Goal: Check status

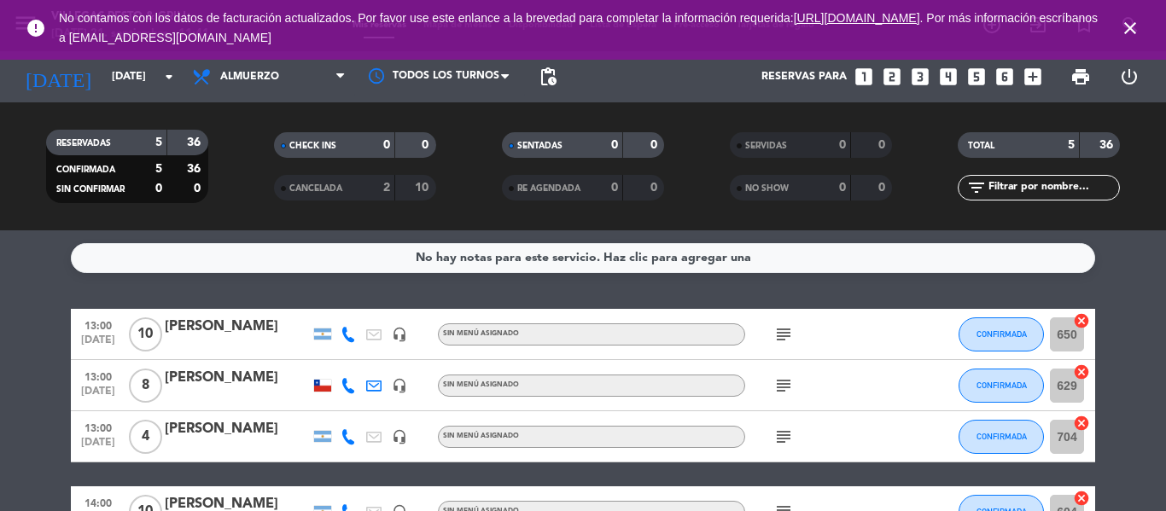
click at [183, 333] on div "[PERSON_NAME]" at bounding box center [237, 327] width 145 height 22
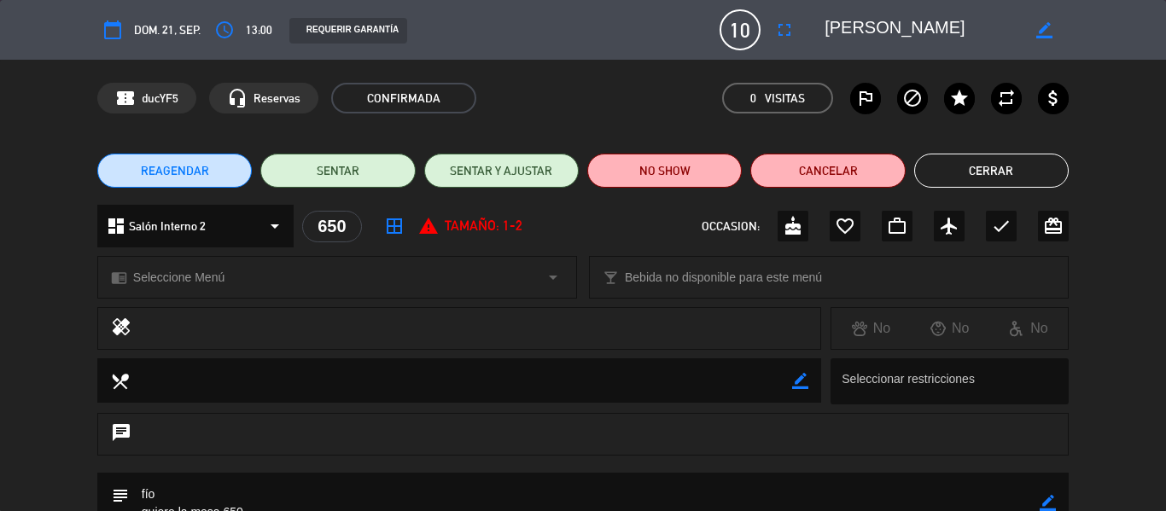
click at [980, 170] on button "Cerrar" at bounding box center [991, 171] width 154 height 34
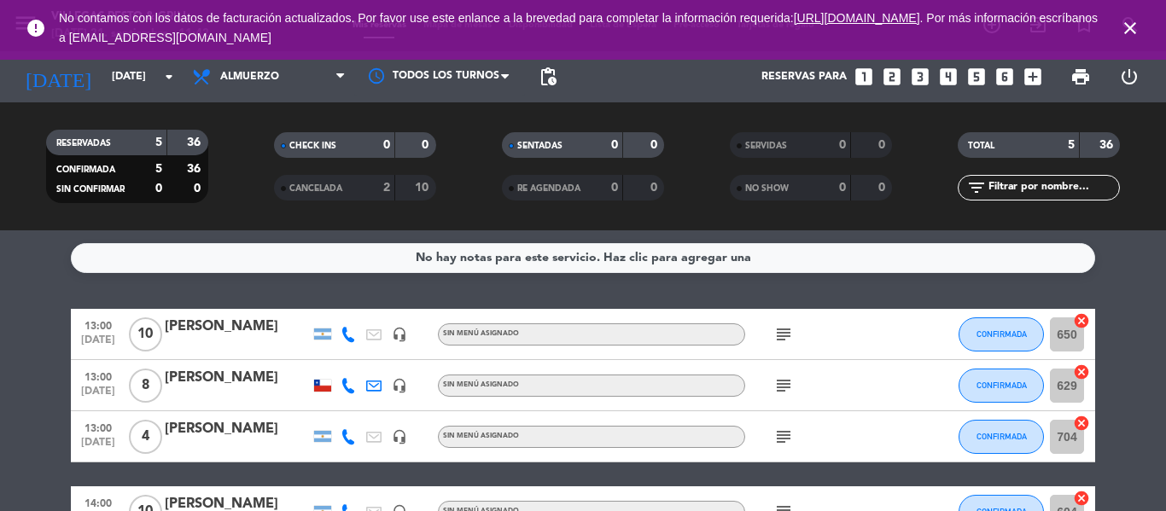
click at [219, 375] on div "[PERSON_NAME]" at bounding box center [237, 378] width 145 height 22
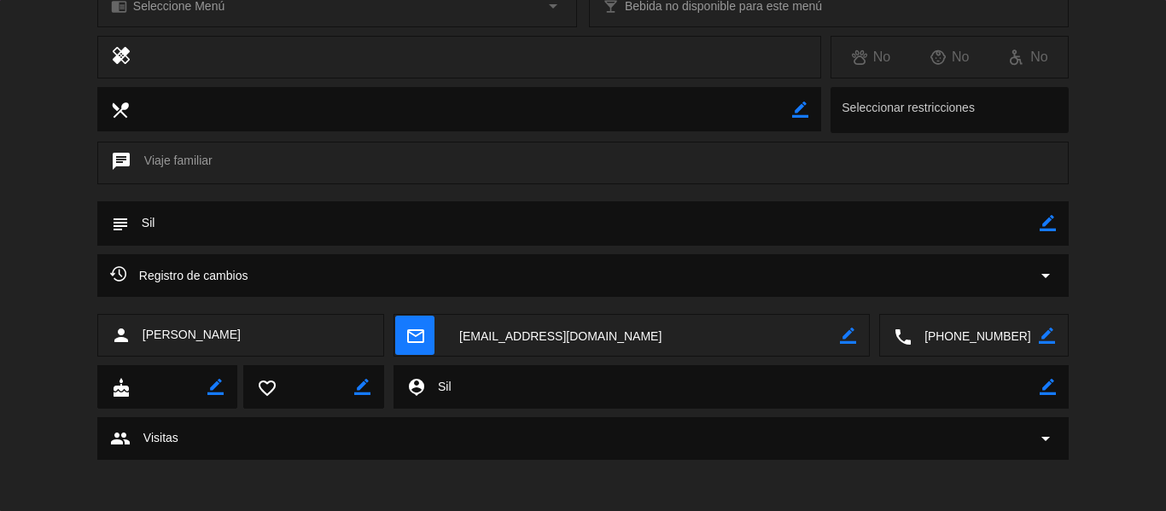
scroll to position [15, 0]
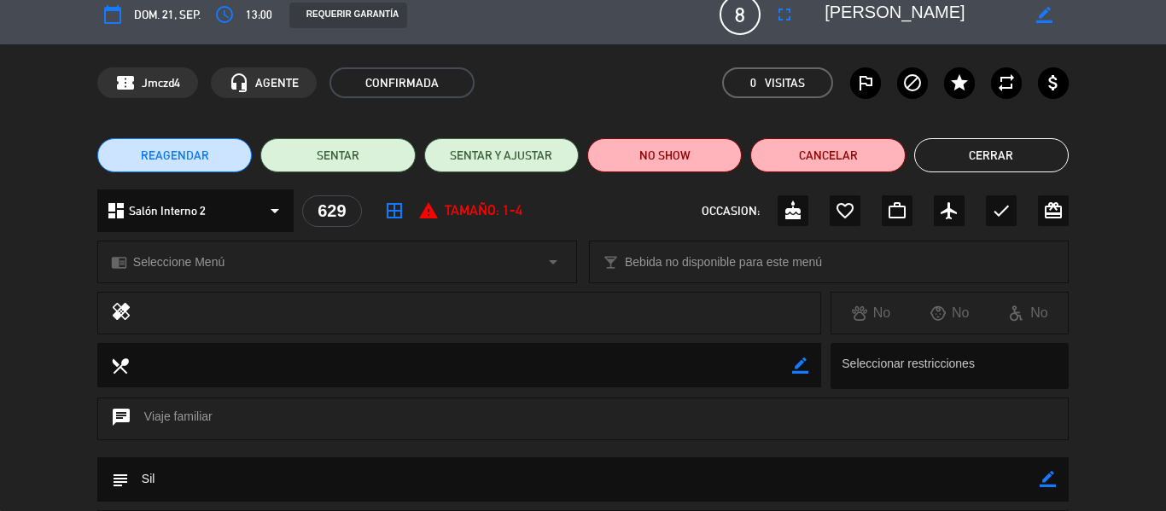
click at [968, 142] on button "Cerrar" at bounding box center [991, 155] width 154 height 34
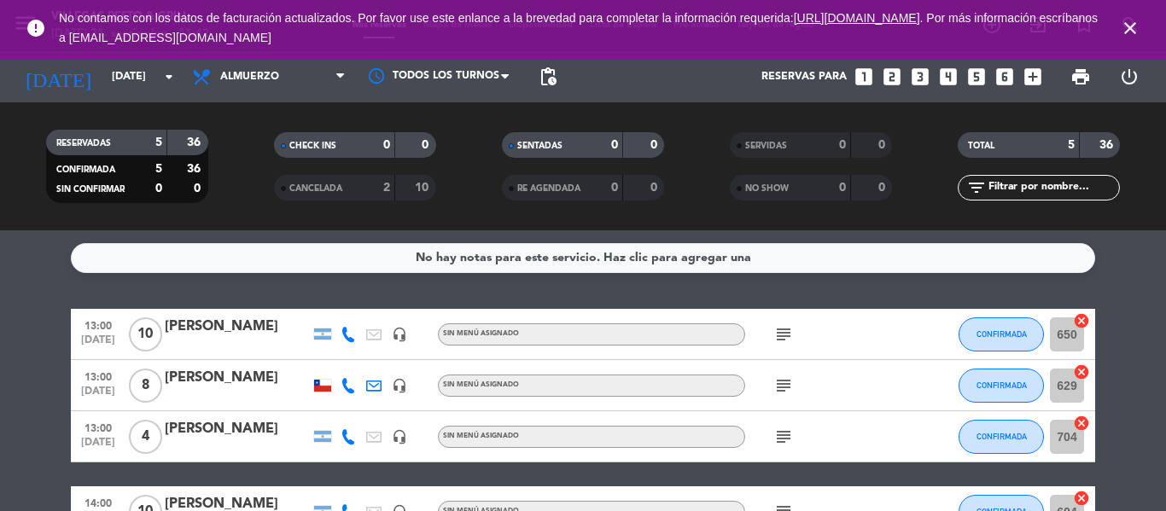
scroll to position [85, 0]
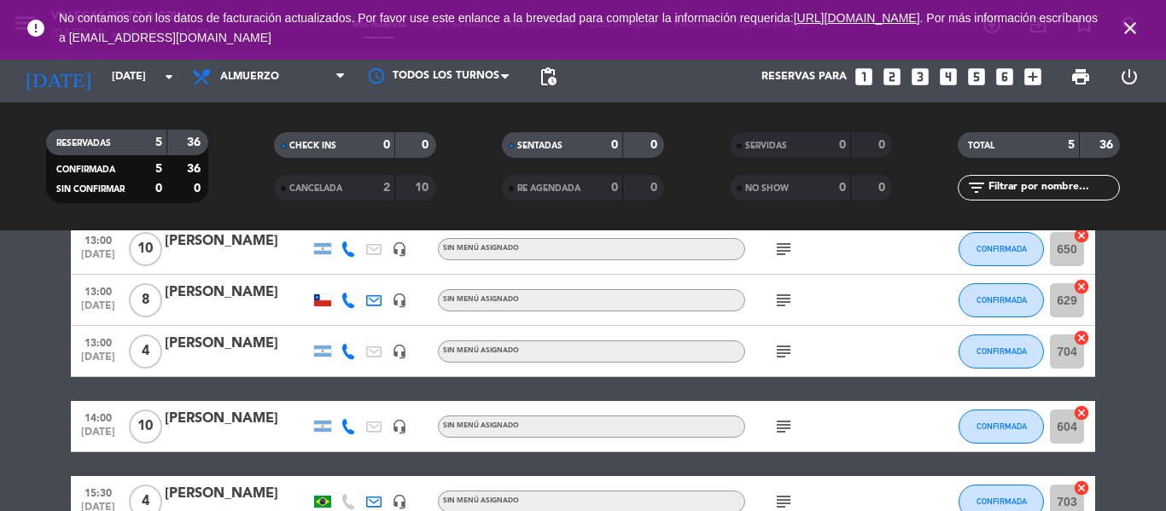
click at [228, 350] on div "[PERSON_NAME]" at bounding box center [237, 344] width 145 height 22
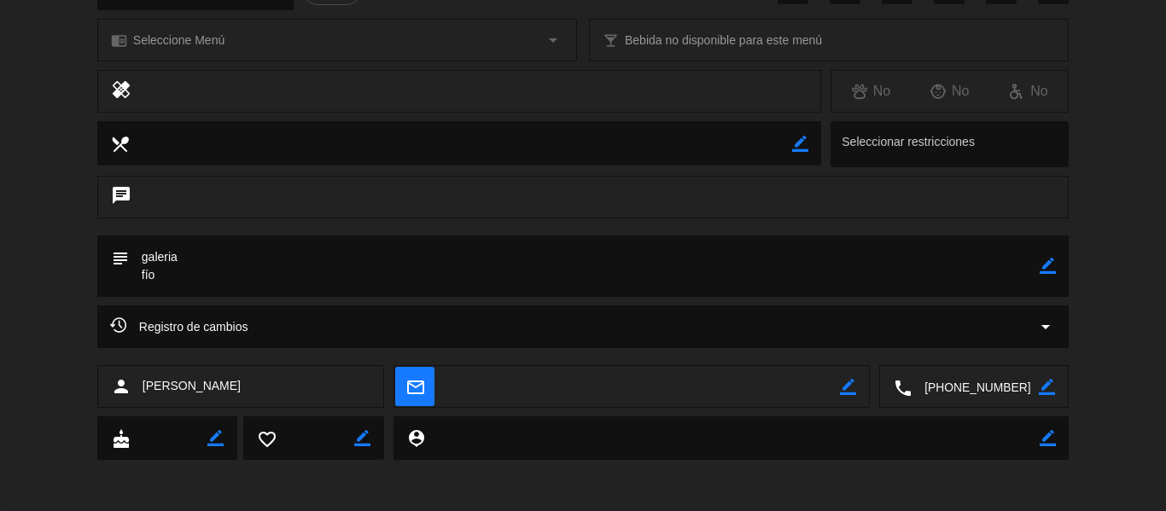
scroll to position [0, 0]
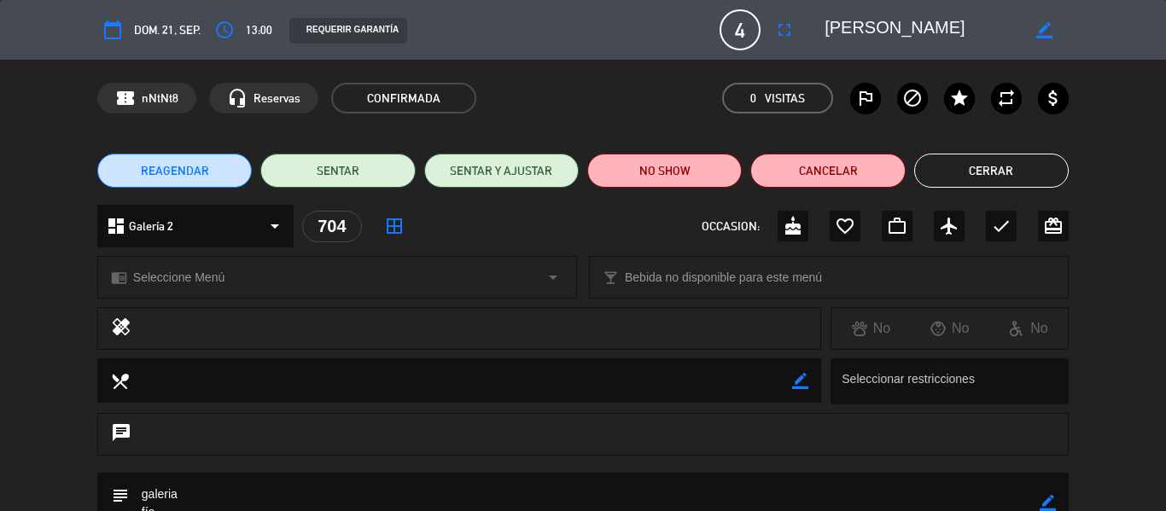
click at [948, 166] on button "Cerrar" at bounding box center [991, 171] width 154 height 34
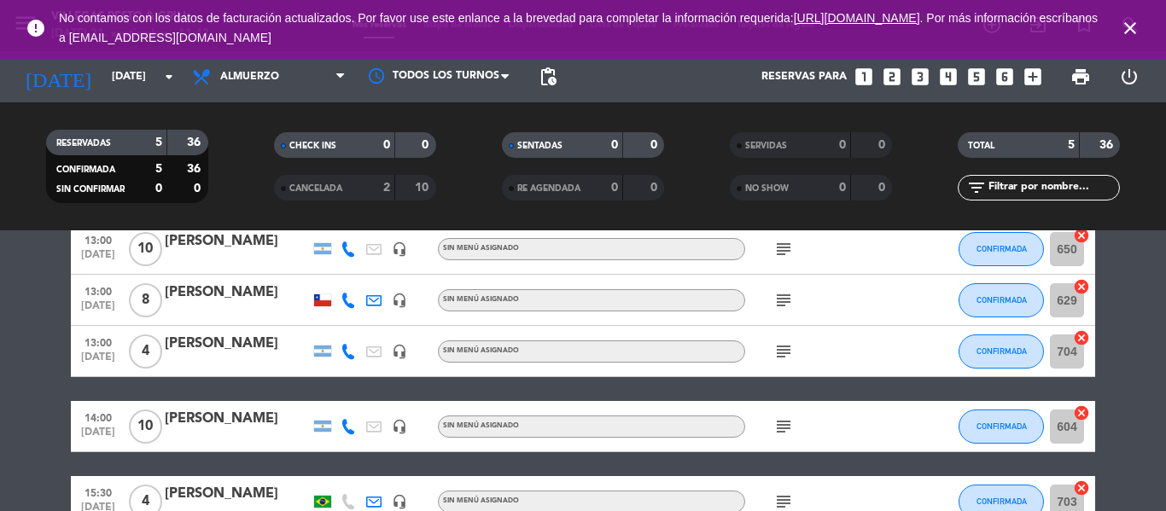
scroll to position [171, 0]
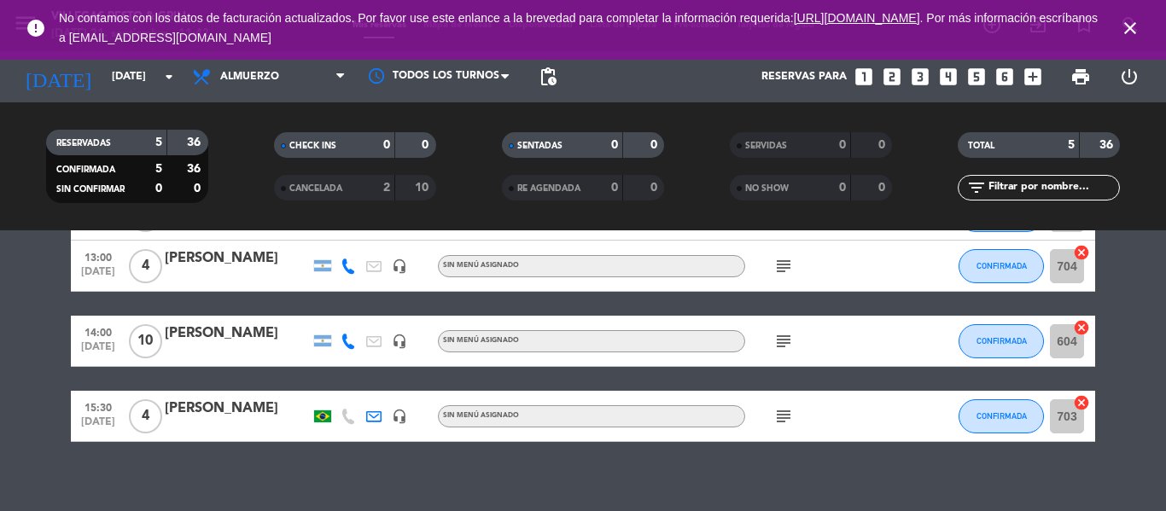
click at [230, 348] on div at bounding box center [237, 353] width 145 height 14
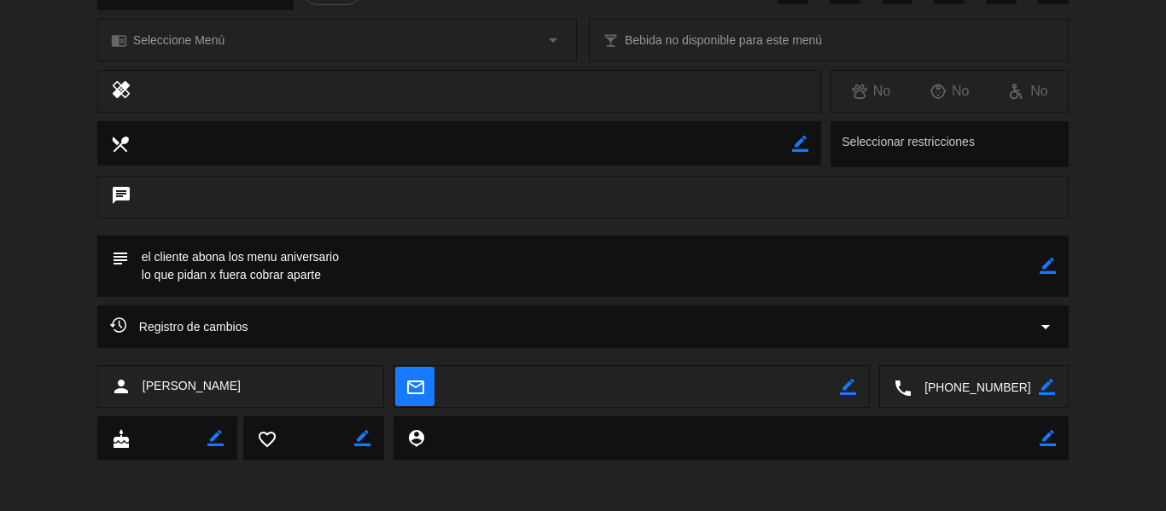
scroll to position [0, 0]
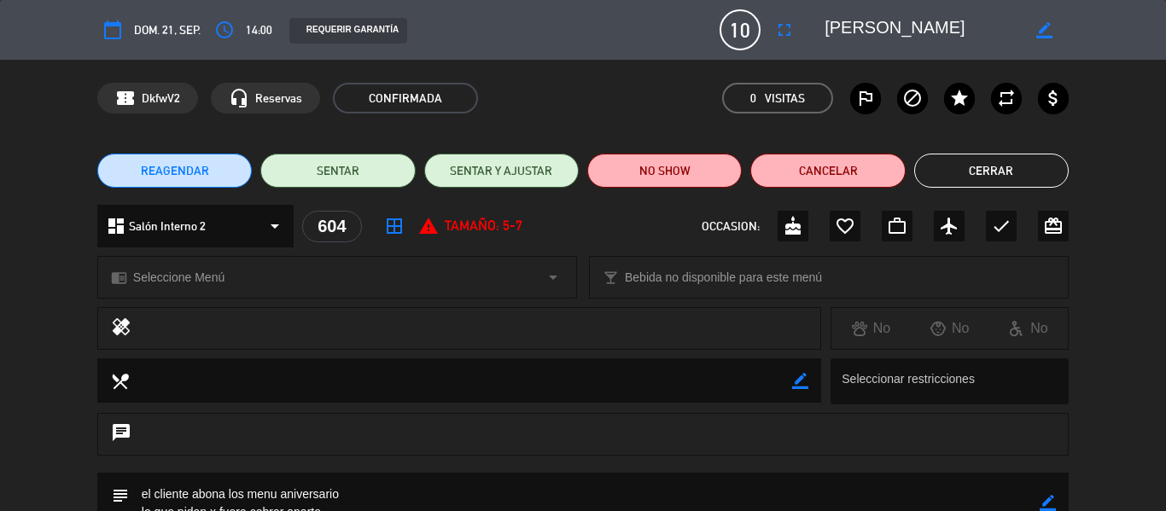
click at [970, 171] on button "Cerrar" at bounding box center [991, 171] width 154 height 34
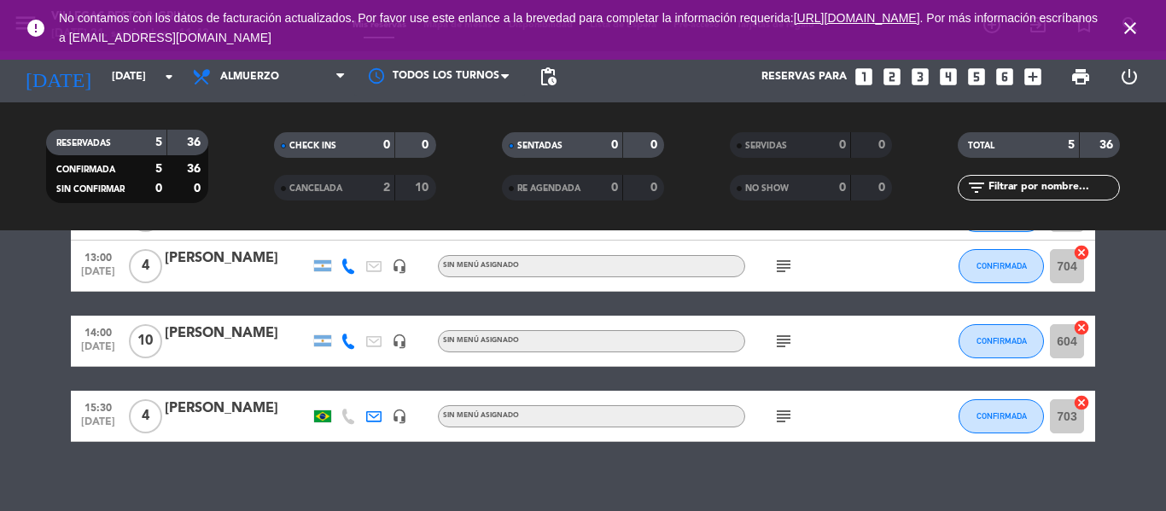
click at [224, 420] on div "[PERSON_NAME]" at bounding box center [237, 409] width 145 height 22
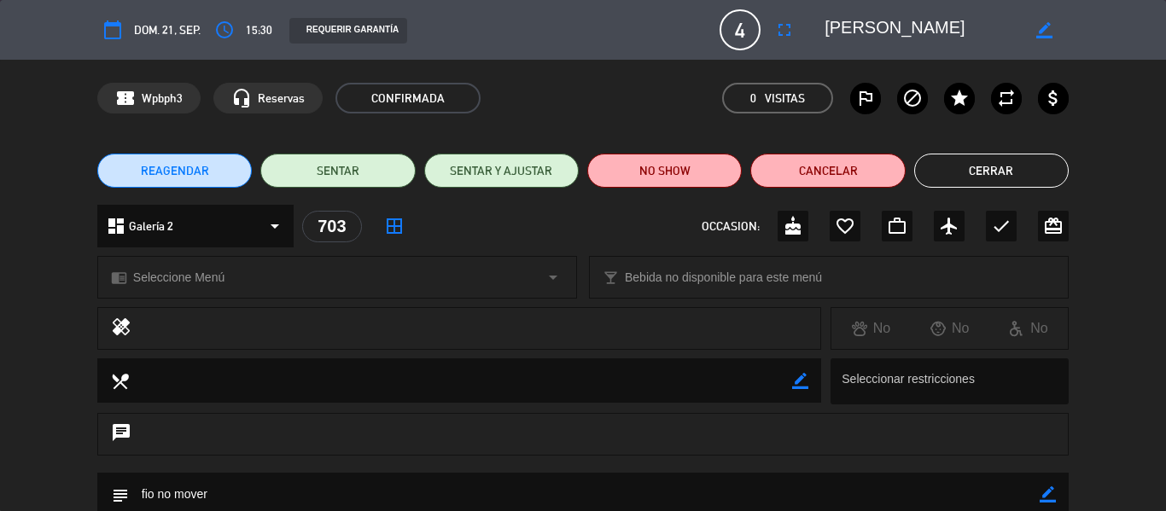
click at [962, 170] on button "Cerrar" at bounding box center [991, 171] width 154 height 34
